Goal: Obtain resource: Download file/media

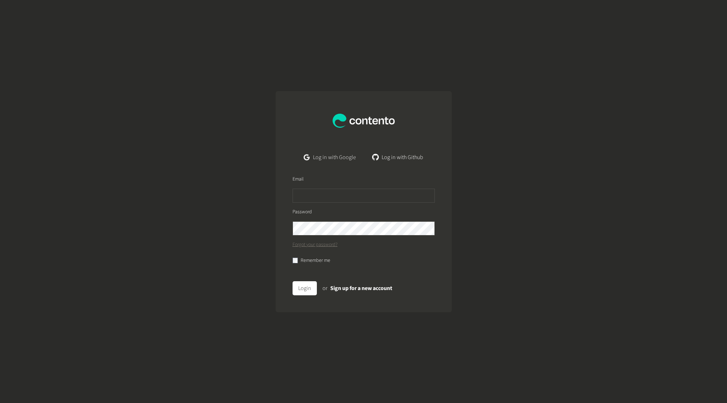
click at [351, 155] on link "Log in with Google" at bounding box center [329, 157] width 63 height 14
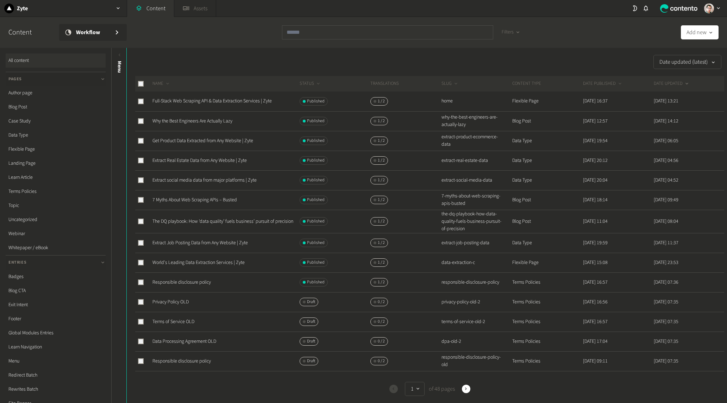
click at [202, 5] on link "Assets" at bounding box center [195, 8] width 42 height 17
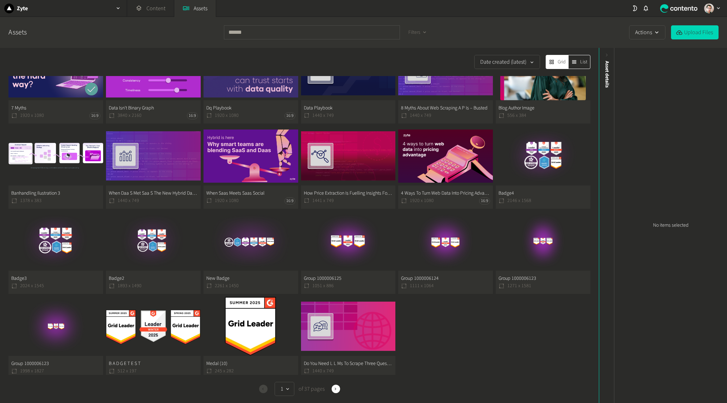
scroll to position [278, 0]
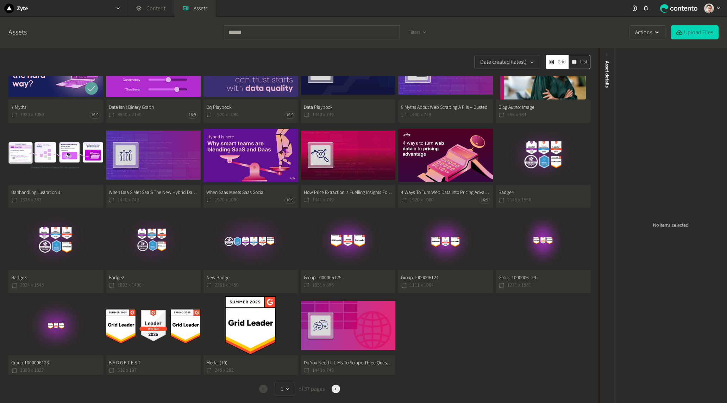
click at [335, 389] on icon "button" at bounding box center [335, 388] width 5 height 5
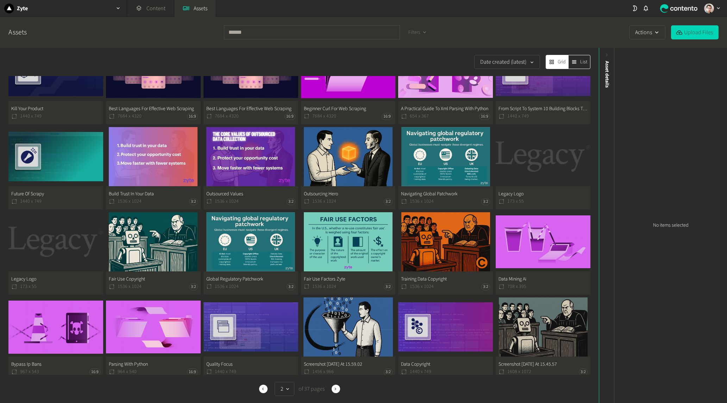
scroll to position [37, 0]
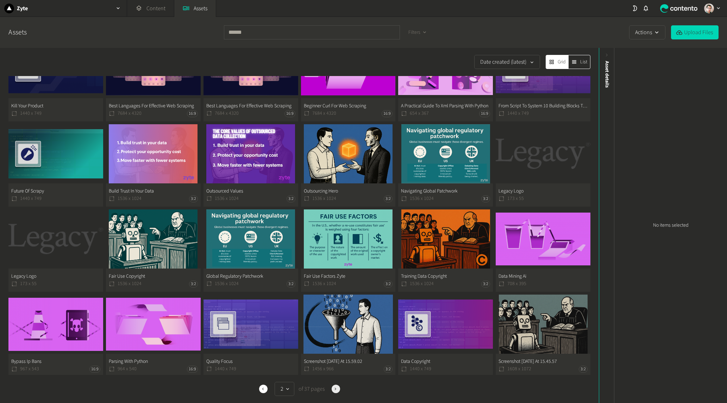
click at [333, 389] on icon "button" at bounding box center [335, 388] width 5 height 5
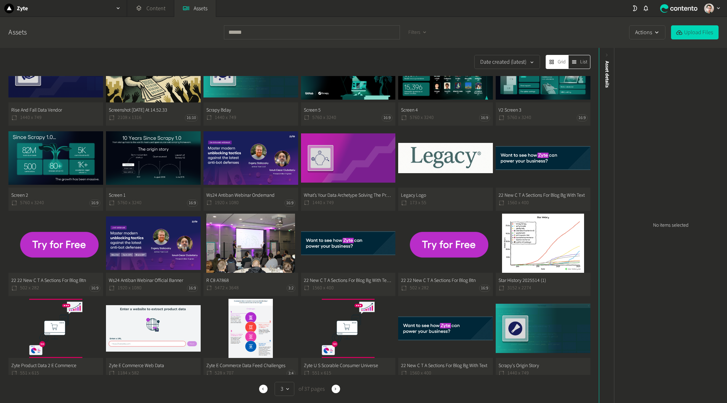
scroll to position [37, 0]
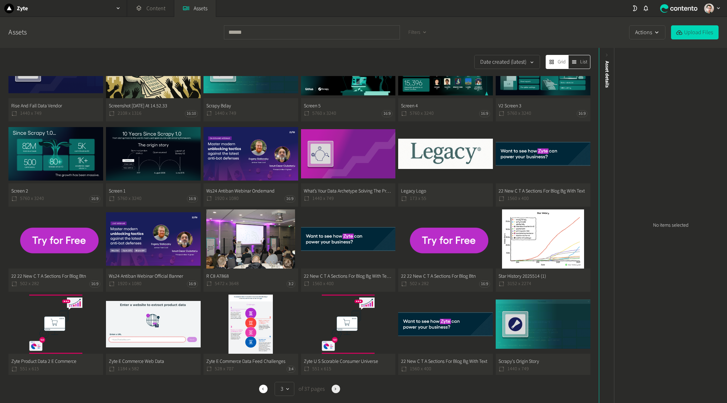
click at [334, 389] on icon "button" at bounding box center [335, 388] width 5 height 5
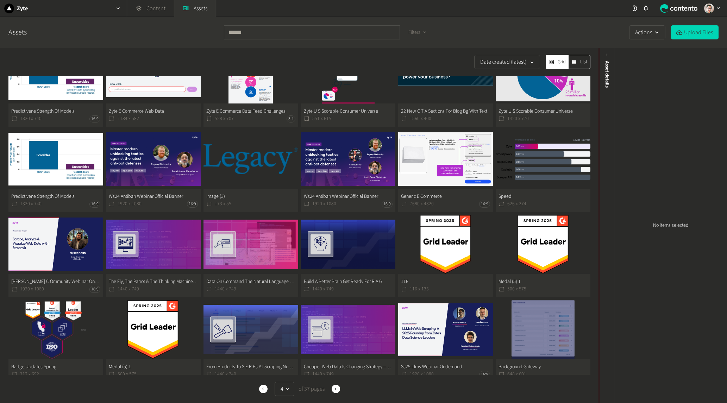
scroll to position [37, 0]
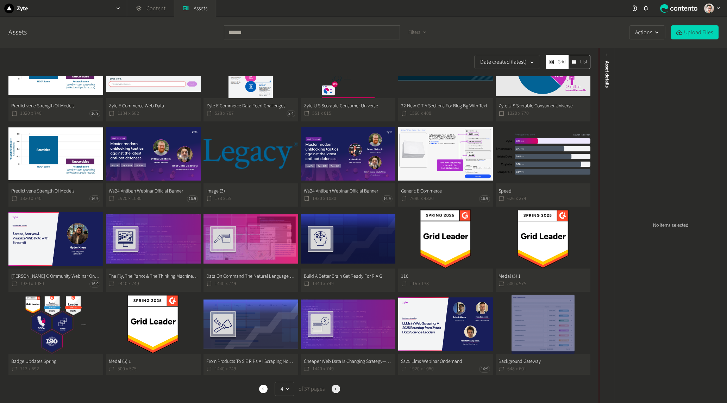
click at [335, 388] on icon "button" at bounding box center [335, 389] width 1 height 2
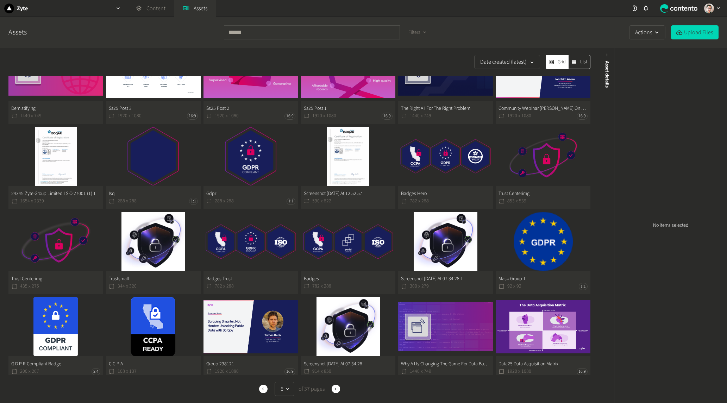
scroll to position [37, 0]
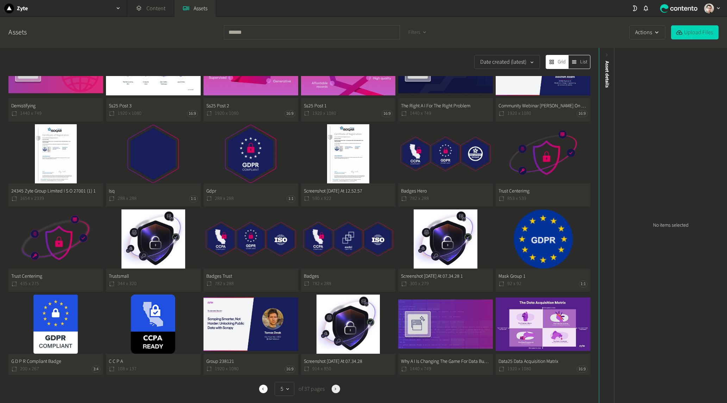
click at [333, 388] on icon "button" at bounding box center [335, 388] width 5 height 5
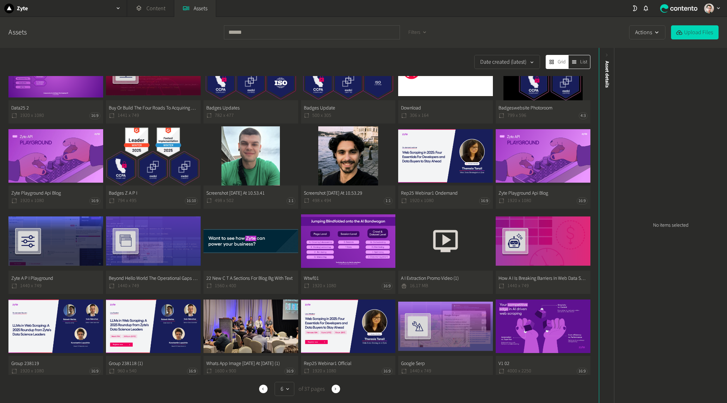
scroll to position [37, 0]
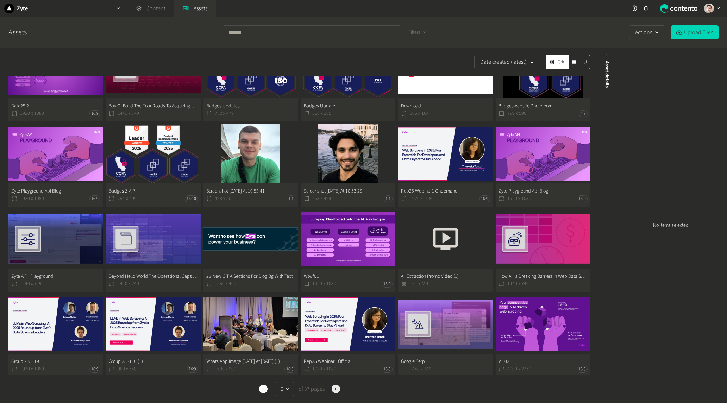
click at [335, 386] on icon "button" at bounding box center [335, 388] width 5 height 5
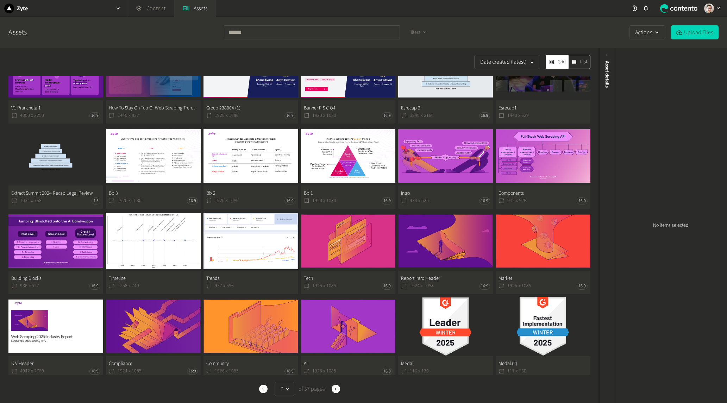
scroll to position [37, 0]
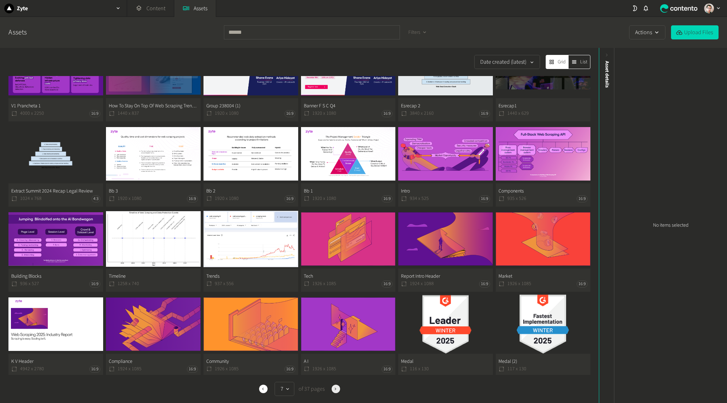
click at [332, 385] on button "Next" at bounding box center [336, 389] width 8 height 8
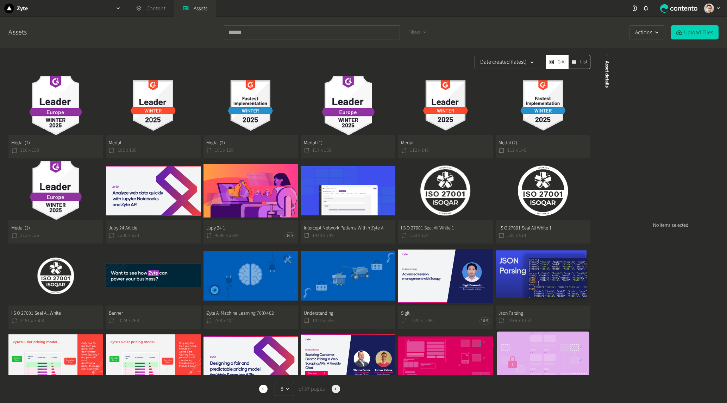
click at [334, 392] on button "Next" at bounding box center [336, 389] width 8 height 8
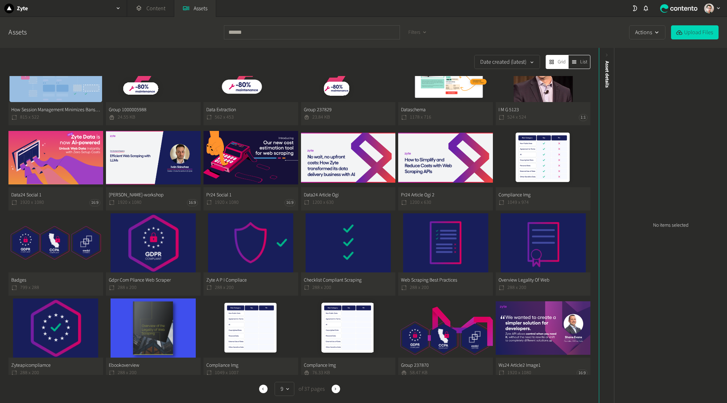
scroll to position [37, 0]
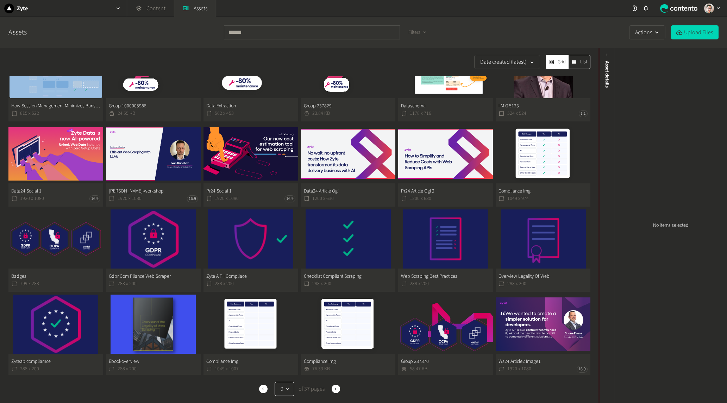
click at [281, 389] on button "9" at bounding box center [285, 389] width 20 height 14
click at [285, 303] on button "1" at bounding box center [283, 303] width 17 height 14
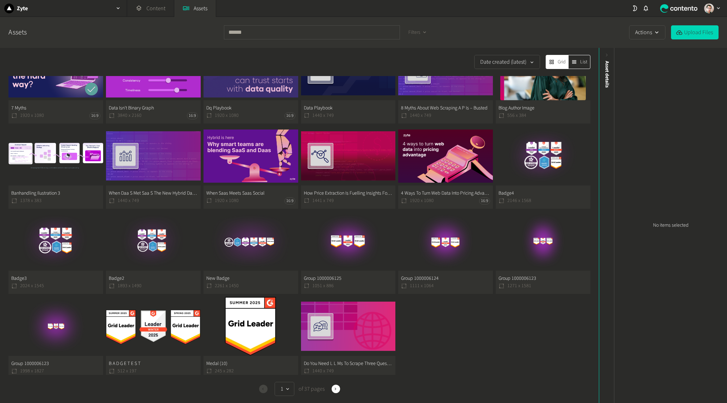
scroll to position [278, 0]
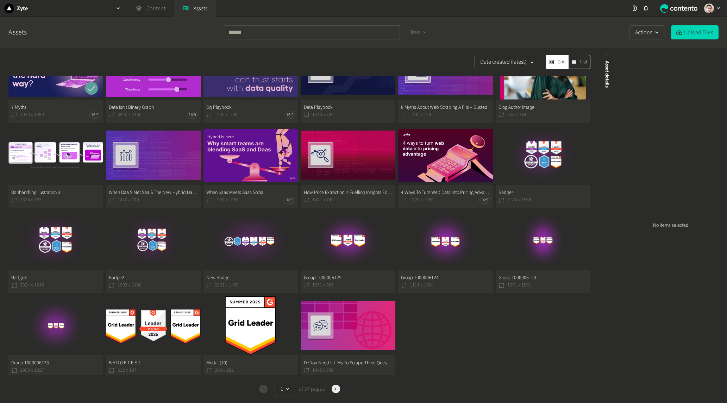
click at [333, 390] on icon "button" at bounding box center [335, 388] width 5 height 5
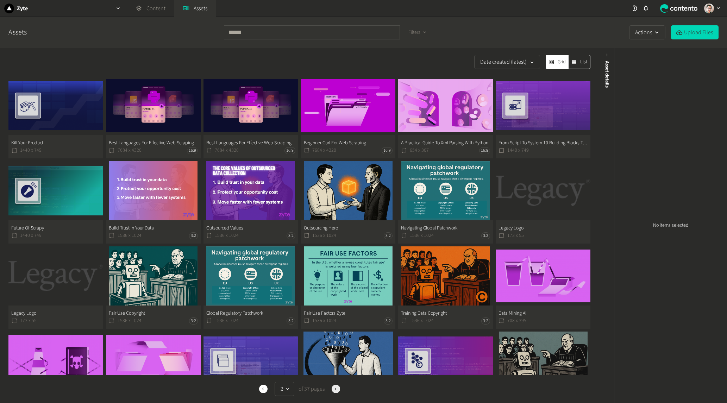
click at [335, 390] on icon "button" at bounding box center [335, 388] width 5 height 5
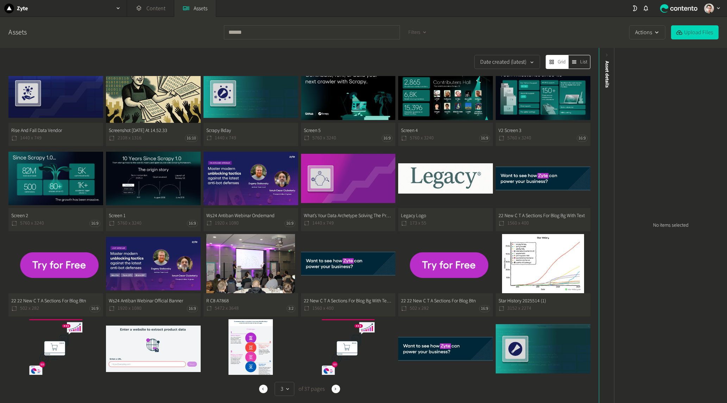
scroll to position [37, 0]
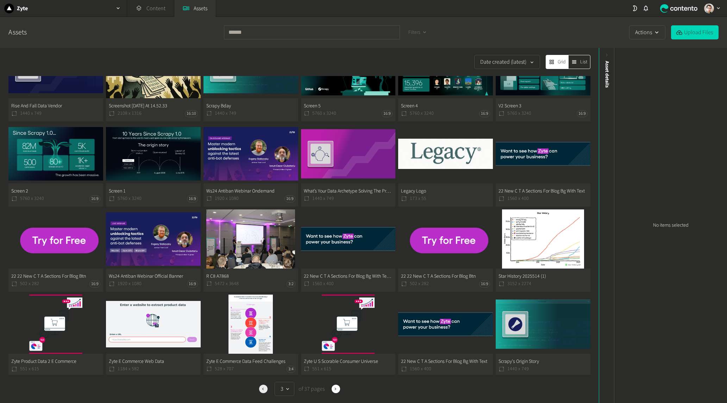
click at [263, 386] on icon "button" at bounding box center [262, 388] width 5 height 5
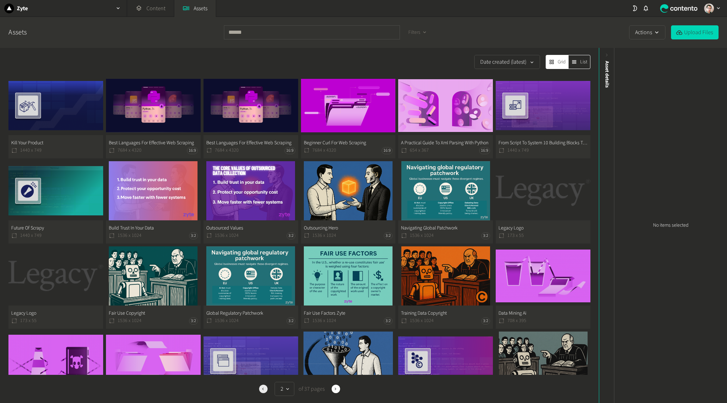
click at [263, 386] on icon "button" at bounding box center [262, 388] width 5 height 5
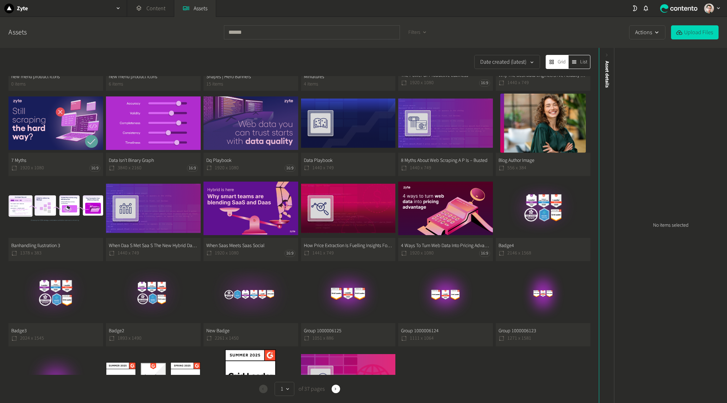
scroll to position [278, 0]
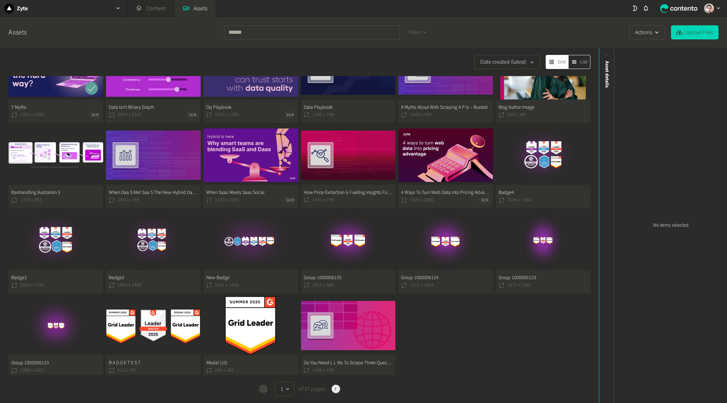
click at [333, 388] on icon "button" at bounding box center [335, 388] width 5 height 5
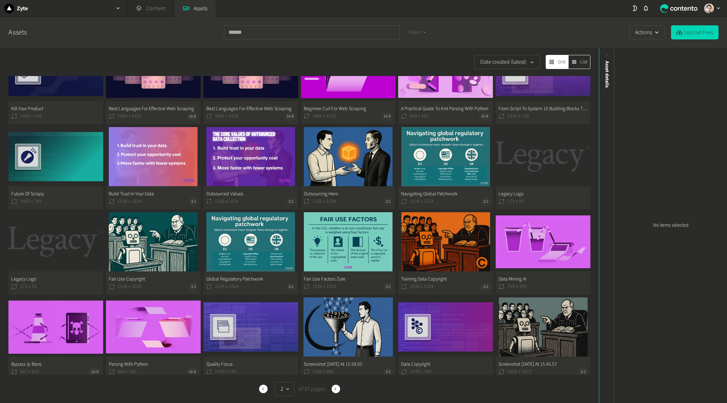
scroll to position [37, 0]
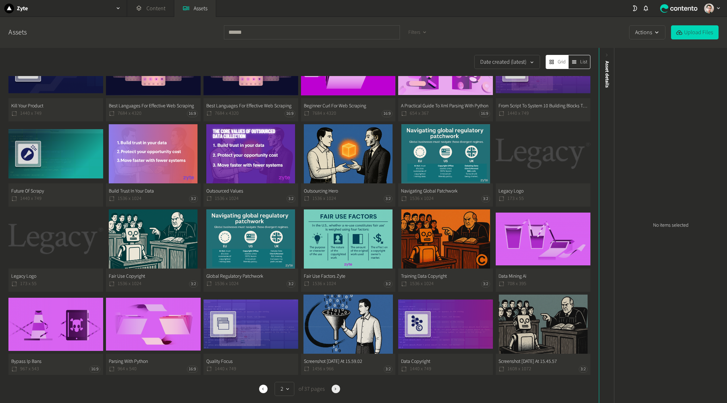
click at [333, 388] on icon "button" at bounding box center [335, 388] width 5 height 5
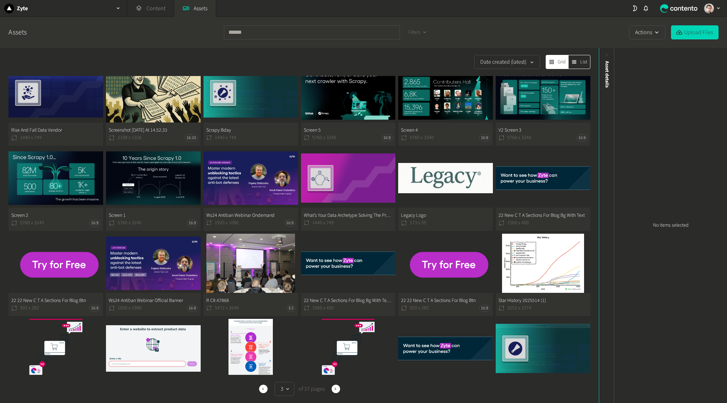
scroll to position [37, 0]
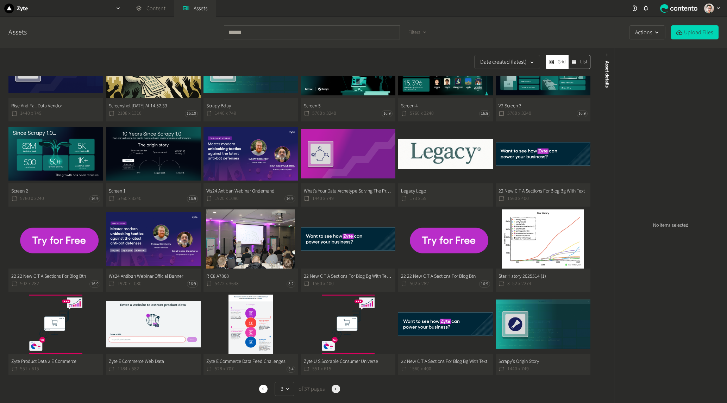
click at [334, 390] on icon "button" at bounding box center [335, 388] width 5 height 5
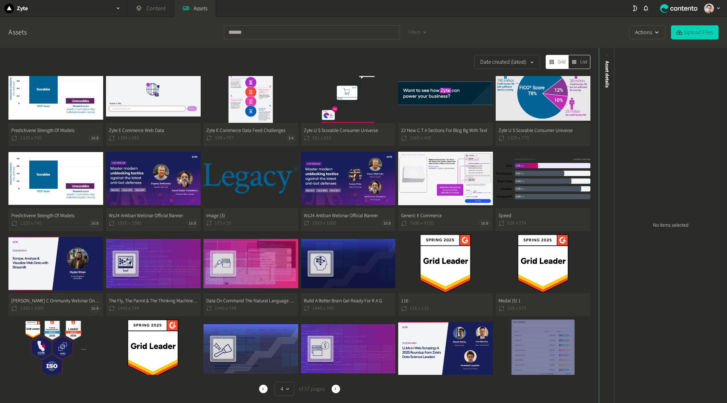
scroll to position [37, 0]
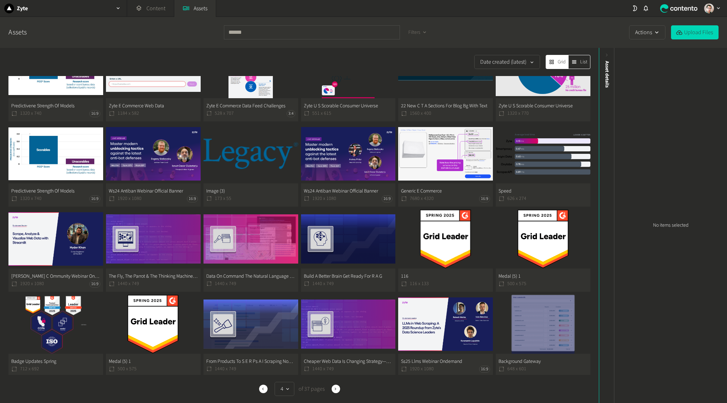
click at [327, 389] on div "Previous 4 of 37 pages Next" at bounding box center [299, 389] width 582 height 14
click at [333, 388] on icon "button" at bounding box center [335, 388] width 5 height 5
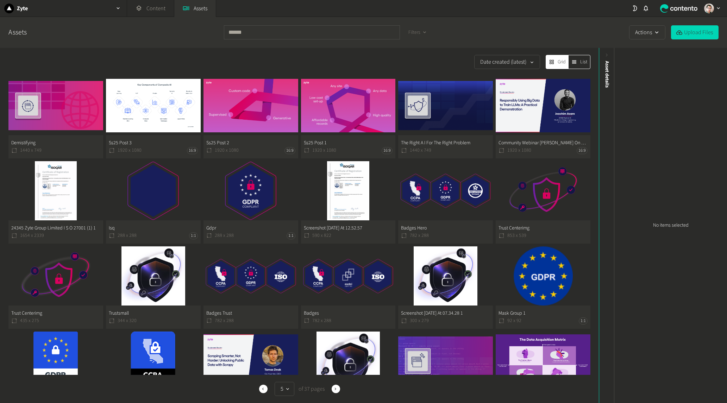
click at [474, 198] on button "Badges Hero 782 x 288" at bounding box center [445, 202] width 95 height 82
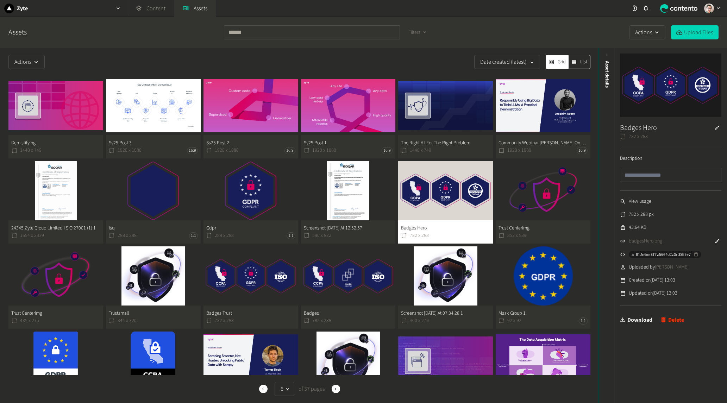
click at [642, 321] on link "Download" at bounding box center [636, 320] width 32 height 14
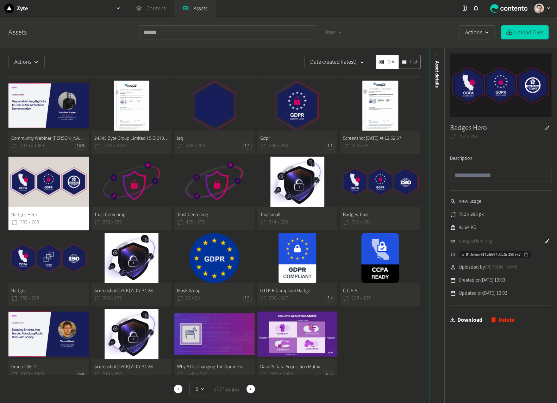
scroll to position [76, 0]
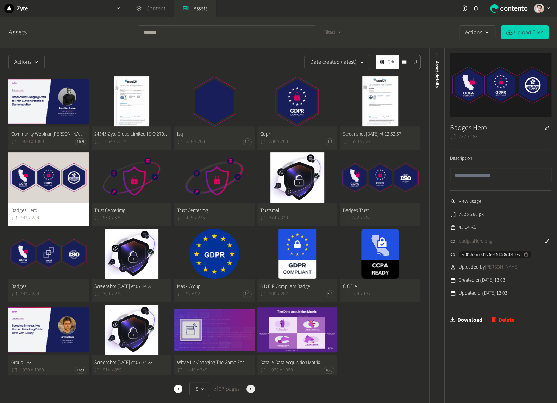
click at [248, 390] on icon "button" at bounding box center [250, 388] width 5 height 5
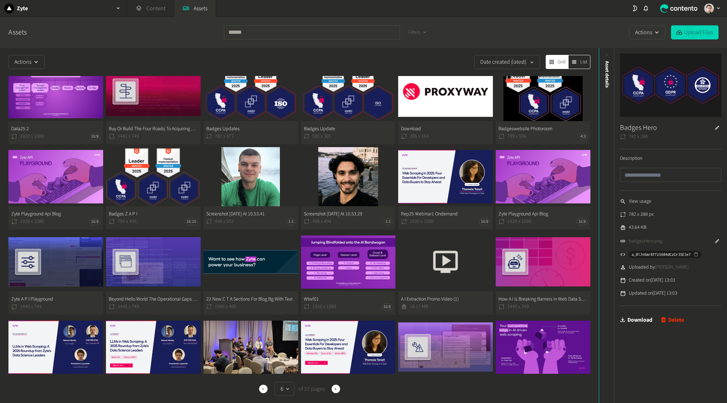
scroll to position [37, 0]
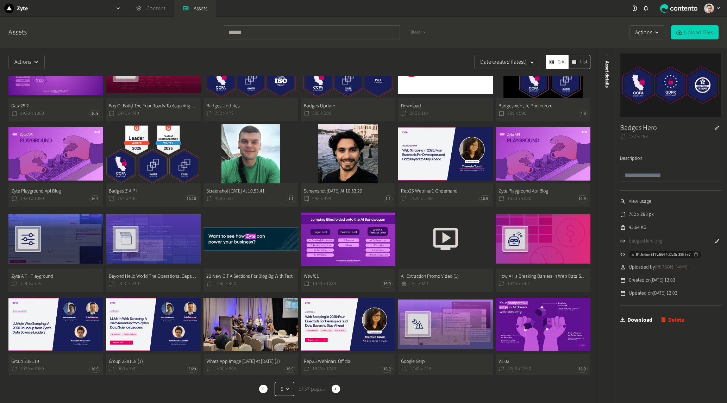
click at [285, 389] on icon "button" at bounding box center [288, 389] width 6 height 7
click at [281, 307] on button "1" at bounding box center [283, 303] width 17 height 14
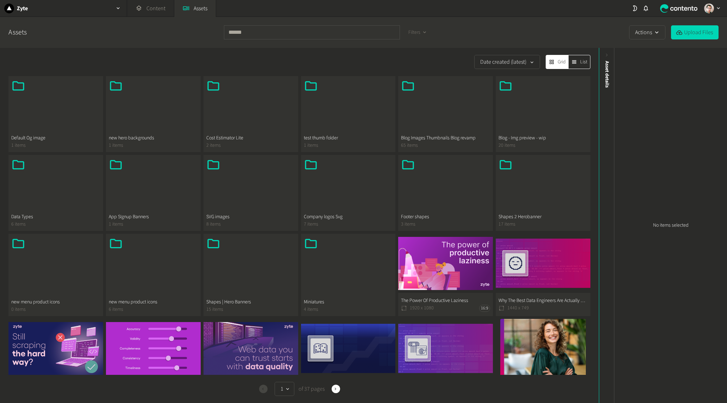
click at [445, 112] on div at bounding box center [445, 107] width 89 height 56
click at [61, 121] on div at bounding box center [55, 107] width 89 height 56
click at [150, 111] on div at bounding box center [153, 107] width 89 height 56
click at [241, 285] on div at bounding box center [250, 265] width 89 height 56
click at [352, 274] on div at bounding box center [348, 265] width 89 height 56
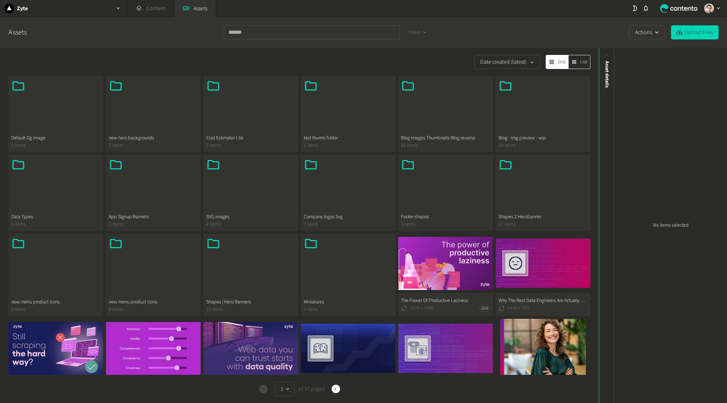
click at [441, 200] on div at bounding box center [445, 186] width 89 height 56
click at [277, 185] on div at bounding box center [250, 186] width 89 height 56
click at [43, 175] on div at bounding box center [55, 186] width 89 height 56
click at [522, 118] on div at bounding box center [542, 107] width 89 height 56
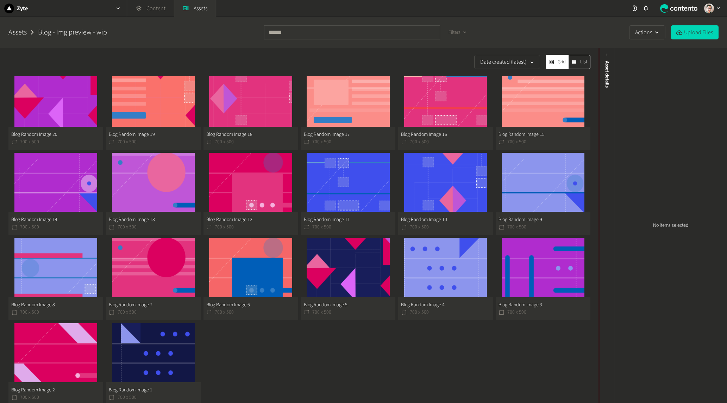
scroll to position [9, 0]
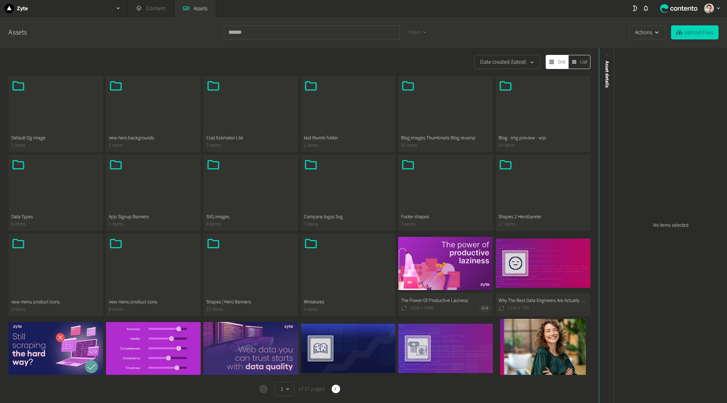
click at [165, 275] on div at bounding box center [153, 265] width 89 height 56
click at [372, 199] on div at bounding box center [348, 186] width 89 height 56
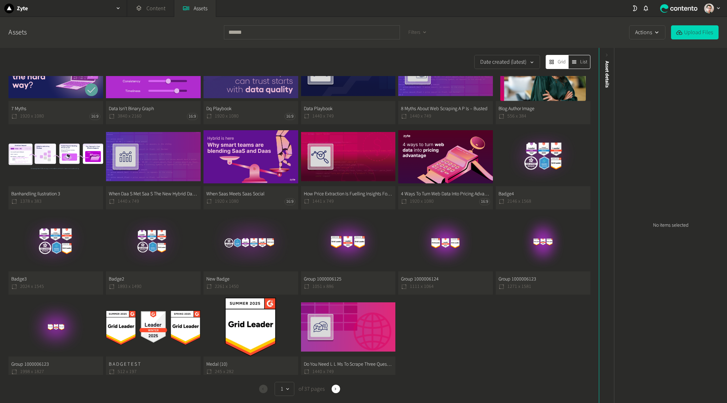
scroll to position [278, 0]
